Goal: Task Accomplishment & Management: Use online tool/utility

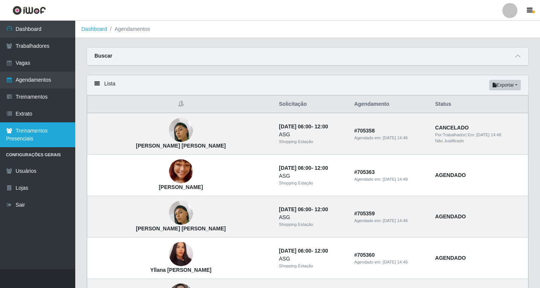
scroll to position [498, 0]
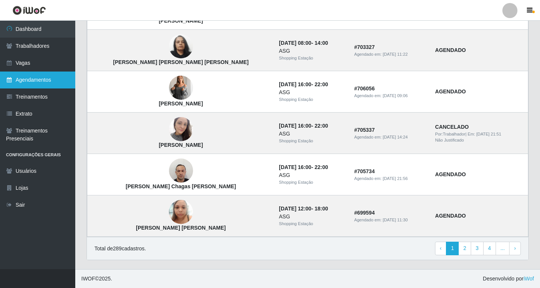
click at [37, 78] on link "Agendamentos" at bounding box center [37, 79] width 75 height 17
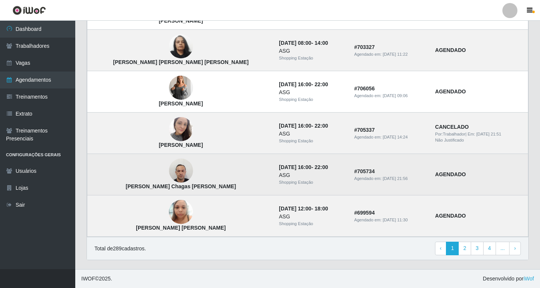
click at [169, 169] on img at bounding box center [181, 171] width 24 height 32
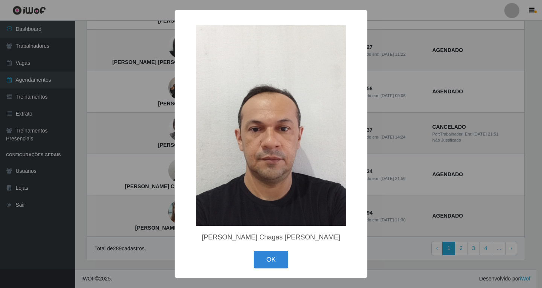
click at [160, 169] on div "× [PERSON_NAME] Chagas [PERSON_NAME] OK Cancel" at bounding box center [271, 144] width 542 height 288
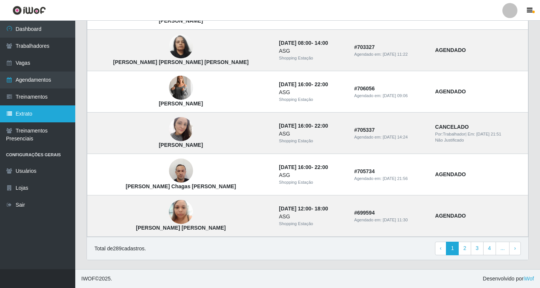
click at [27, 118] on link "Extrato" at bounding box center [37, 113] width 75 height 17
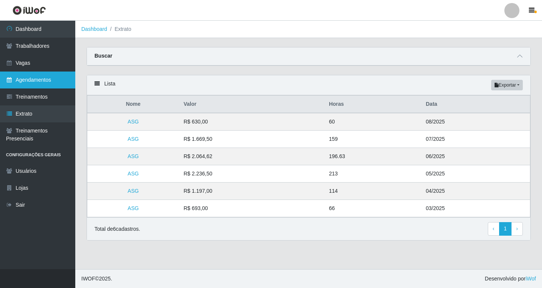
click at [41, 81] on link "Agendamentos" at bounding box center [37, 79] width 75 height 17
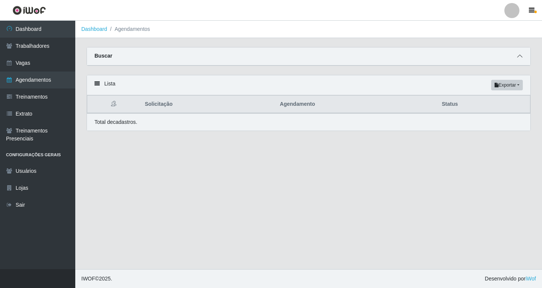
click at [518, 57] on icon at bounding box center [519, 55] width 5 height 5
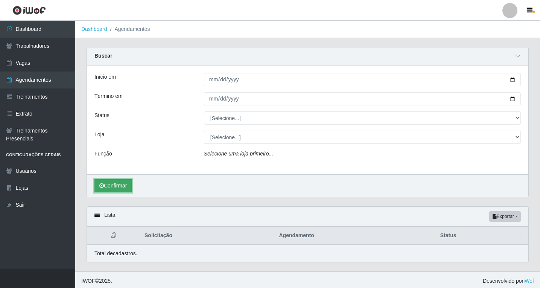
click at [126, 188] on button "Confirmar" at bounding box center [112, 185] width 37 height 13
click at [521, 53] on span at bounding box center [517, 56] width 9 height 9
